Goal: Ask a question: Seek information or help from site administrators or community

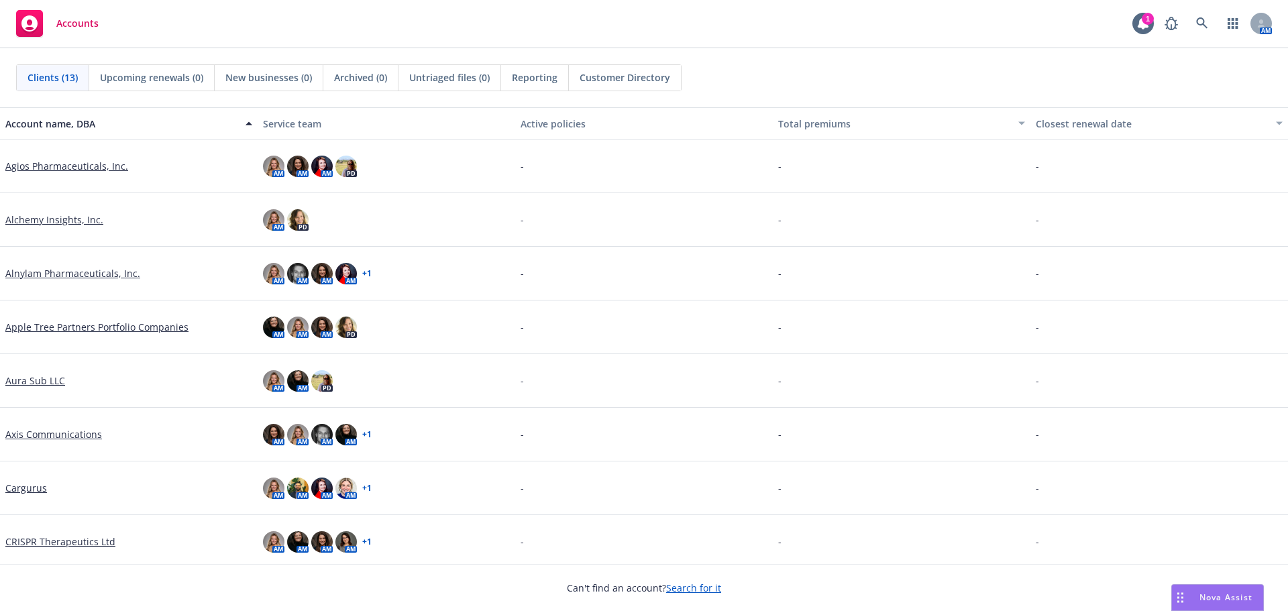
click at [1229, 594] on span "Nova Assist" at bounding box center [1226, 597] width 53 height 11
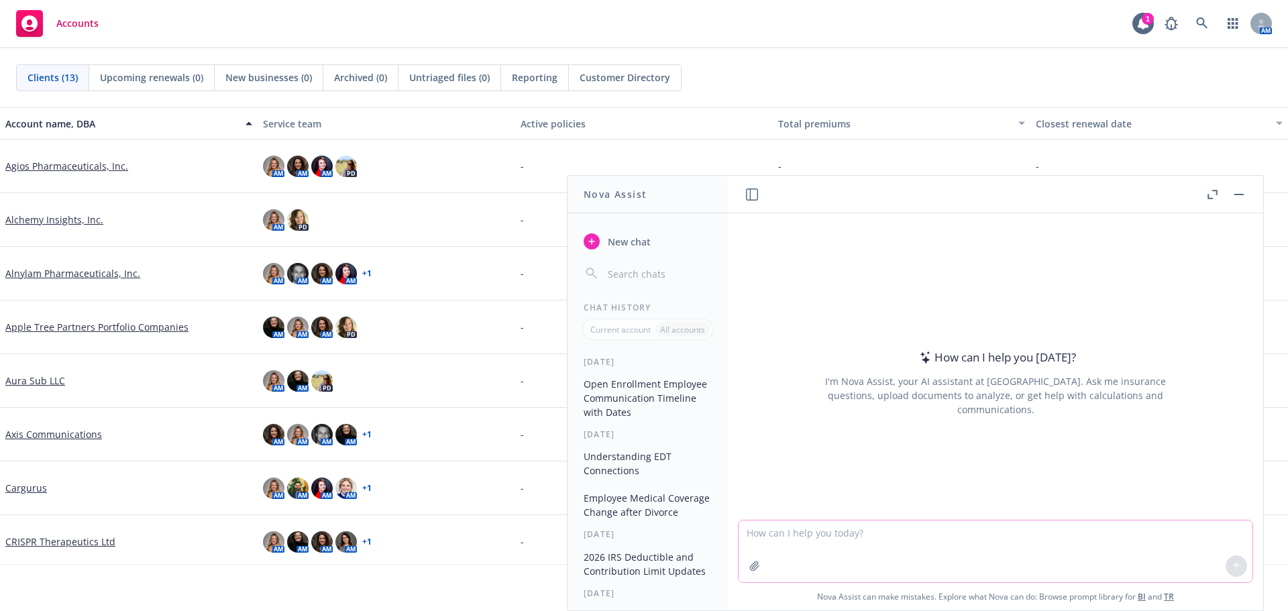
click at [826, 537] on textarea at bounding box center [996, 552] width 514 height 62
type textarea "what is [PERSON_NAME]'s average client size"
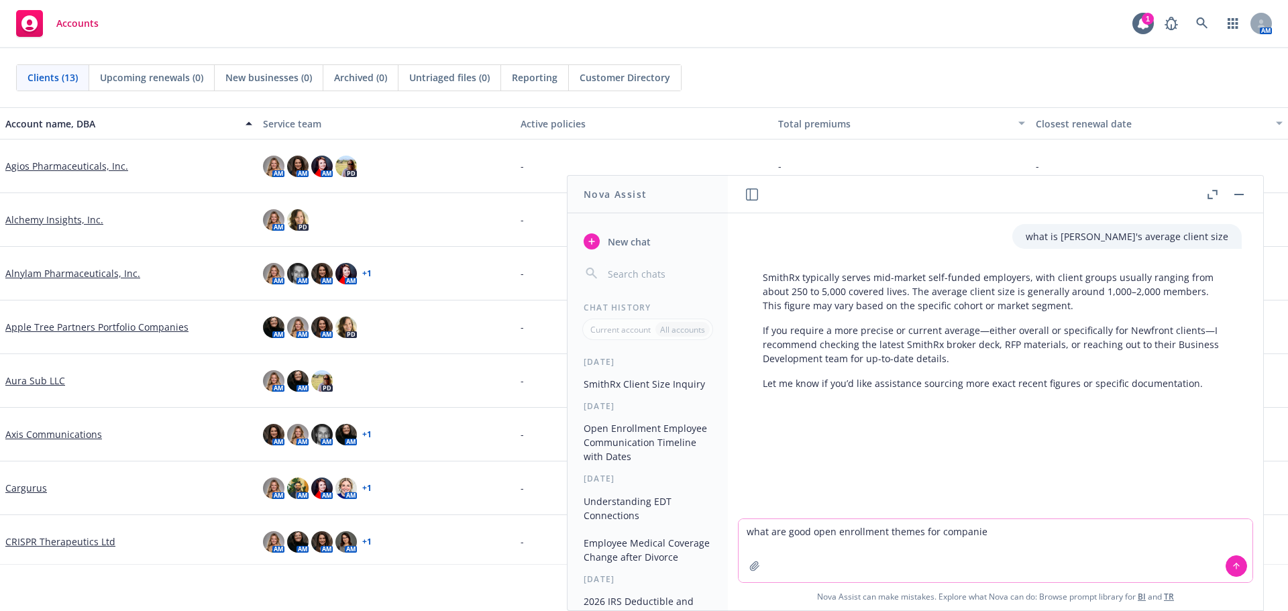
type textarea "what are good open enrollment themes for companies"
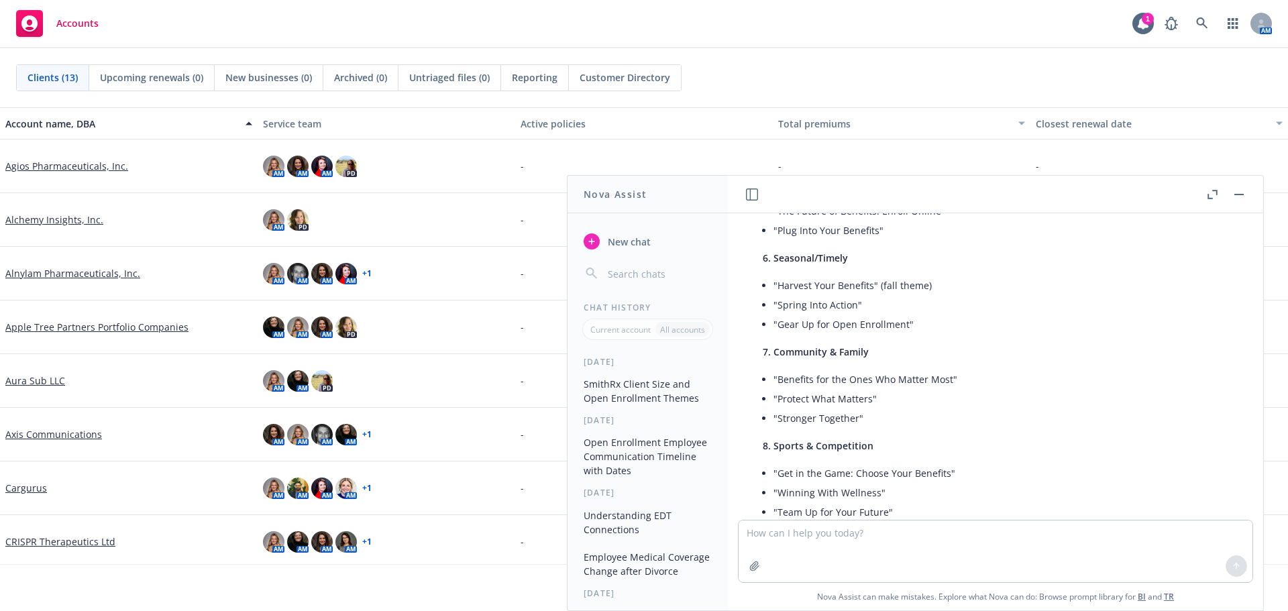
scroll to position [707, 0]
